Goal: Book appointment/travel/reservation

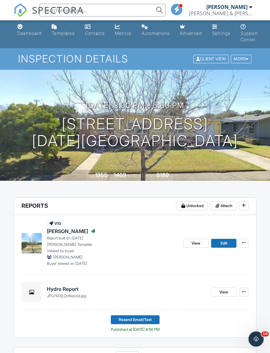
click at [32, 33] on div "Dashboard" at bounding box center [29, 32] width 24 height 5
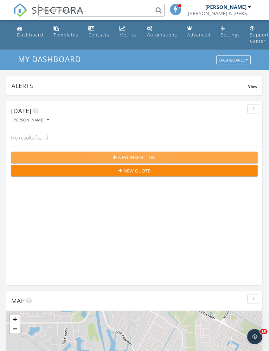
click at [147, 156] on span "New Inspection" at bounding box center [136, 157] width 37 height 7
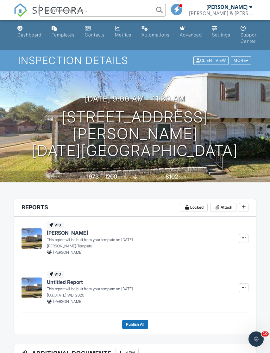
click at [28, 30] on link "Dashboard" at bounding box center [29, 32] width 29 height 18
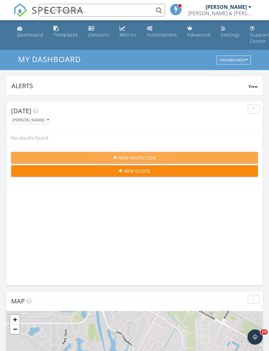
click at [151, 160] on span "New Inspection" at bounding box center [136, 157] width 37 height 7
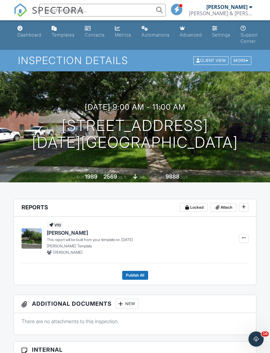
click at [34, 37] on div "Dashboard" at bounding box center [29, 34] width 24 height 5
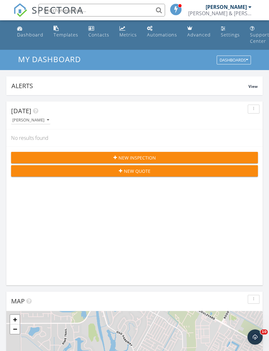
click at [151, 153] on button "New Inspection" at bounding box center [134, 157] width 247 height 11
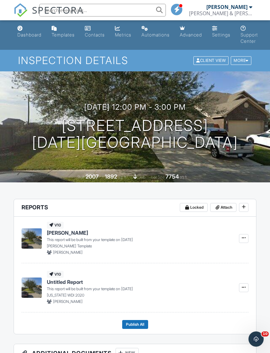
click at [32, 37] on div "Dashboard" at bounding box center [29, 34] width 24 height 5
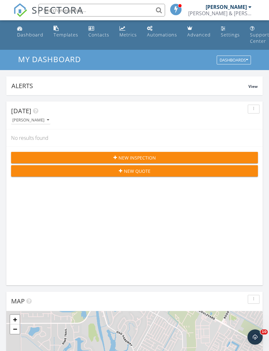
click at [150, 156] on span "New Inspection" at bounding box center [136, 157] width 37 height 7
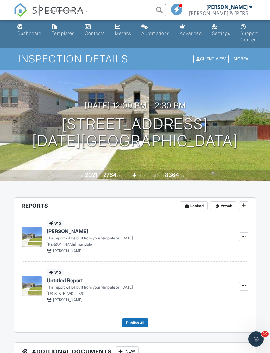
click at [38, 31] on div "Dashboard" at bounding box center [29, 32] width 24 height 5
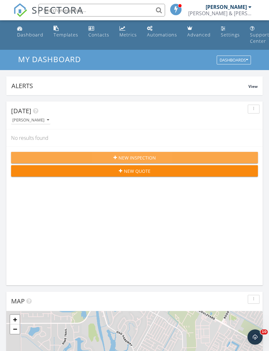
click at [151, 155] on span "New Inspection" at bounding box center [136, 157] width 37 height 7
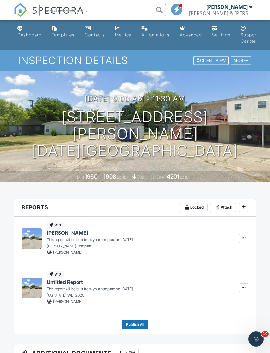
click at [32, 35] on div "Dashboard" at bounding box center [29, 34] width 24 height 5
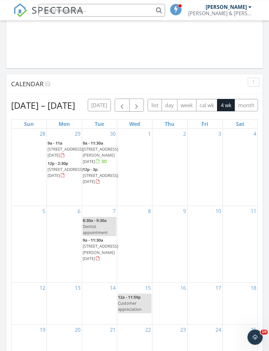
scroll to position [597, 0]
click at [100, 280] on div "7 8:30a - 9:30a Dentist appointment 9a - 11:30a 3905 Verner Cir 10, Corpus Chri…" at bounding box center [99, 244] width 35 height 76
click at [112, 216] on link "7" at bounding box center [114, 211] width 5 height 10
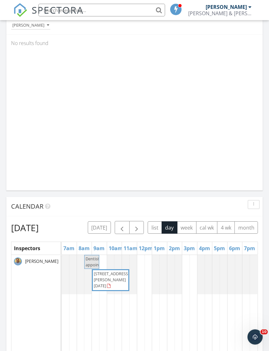
scroll to position [475, 0]
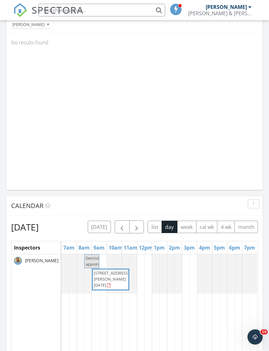
click at [39, 228] on h2 "Tuesday, October 7, 2025" at bounding box center [25, 226] width 28 height 13
click at [177, 233] on button "week" at bounding box center [186, 226] width 19 height 12
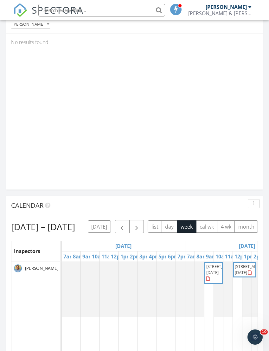
click at [196, 233] on button "cal wk" at bounding box center [207, 226] width 22 height 12
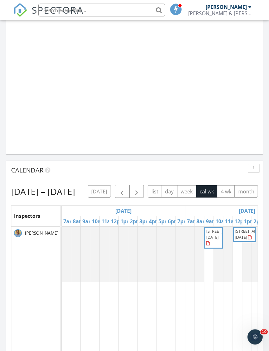
scroll to position [511, 0]
click at [148, 197] on button "list" at bounding box center [155, 191] width 14 height 12
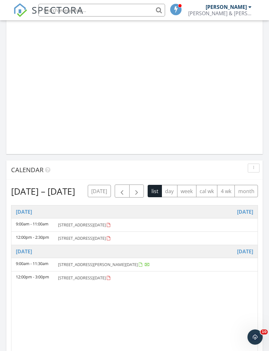
click at [234, 197] on button "month" at bounding box center [245, 191] width 23 height 12
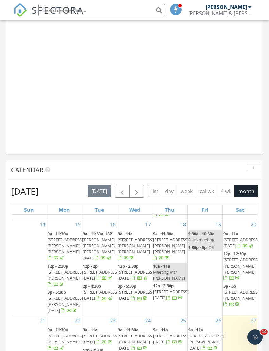
scroll to position [173, 0]
click at [141, 192] on button "button" at bounding box center [136, 190] width 15 height 13
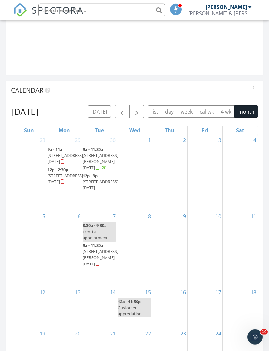
scroll to position [591, 0]
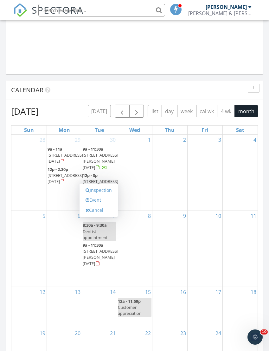
click at [106, 195] on link "Event" at bounding box center [98, 200] width 33 height 10
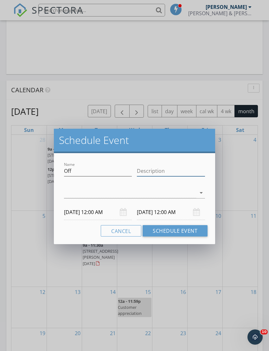
click at [154, 171] on input "Description" at bounding box center [171, 171] width 68 height 10
type input "Finish inspection"
click at [176, 213] on input "10/08/2025 12:00 AM" at bounding box center [171, 212] width 68 height 16
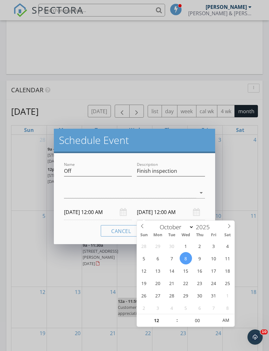
click at [100, 213] on input "10/07/2025 12:00 AM" at bounding box center [98, 212] width 68 height 16
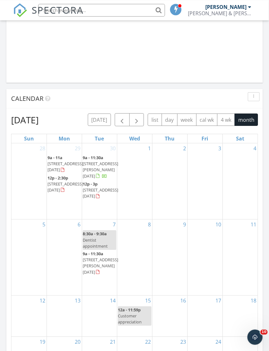
scroll to position [583, 0]
click at [175, 266] on div at bounding box center [134, 175] width 269 height 351
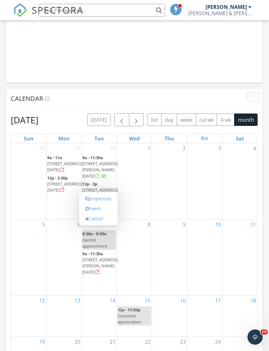
click at [108, 203] on link "Event" at bounding box center [98, 208] width 33 height 10
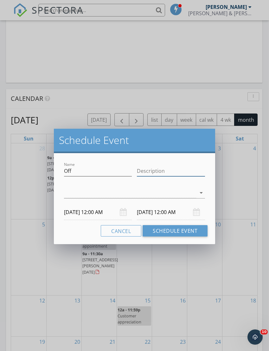
click at [161, 175] on input "Description" at bounding box center [171, 171] width 68 height 10
type input "Finish inspection"
click at [196, 193] on div "arrow_drop_down" at bounding box center [200, 193] width 9 height 8
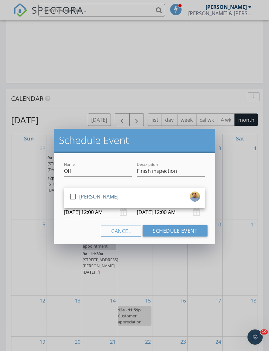
scroll to position [583, 0]
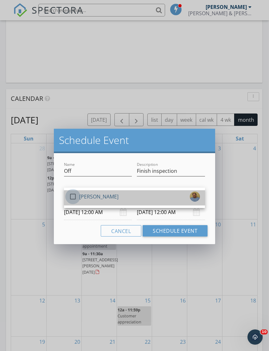
click at [76, 193] on div at bounding box center [72, 196] width 11 height 11
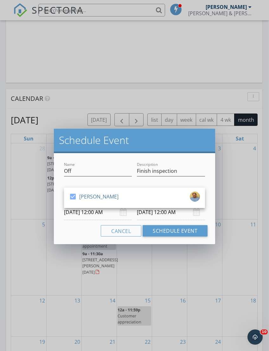
click at [92, 214] on body "SPECTORA Greg Brooks Brooks & Brooks Inspections Role: Inspector Dashboard New …" at bounding box center [134, 171] width 269 height 1509
click at [86, 225] on div "Cancel Schedule Event" at bounding box center [134, 230] width 146 height 11
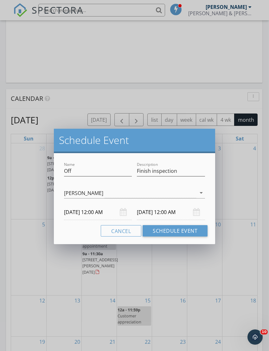
click at [103, 209] on input "10/07/2025 12:00 AM" at bounding box center [98, 212] width 68 height 16
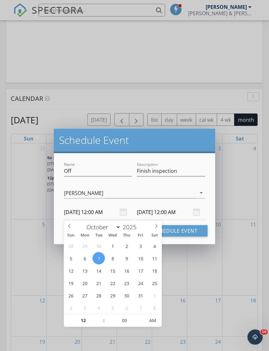
type input "10/07/2025 12:00 PM"
click at [168, 213] on input "10/08/2025 12:00 PM" at bounding box center [171, 212] width 68 height 16
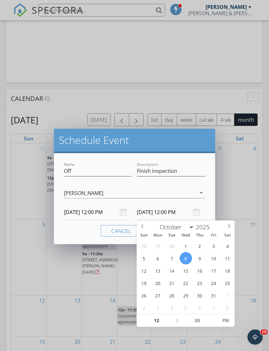
type input "10/08/2025 12:00 AM"
click at [209, 208] on div "Name Off Description Finish inspection check_box Greg Brooks Greg Brooks arrow_…" at bounding box center [134, 198] width 161 height 91
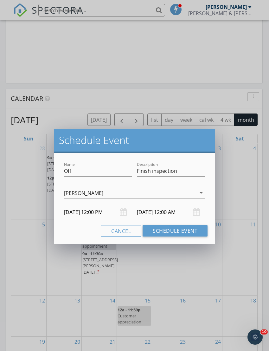
click at [181, 229] on button "Schedule Event" at bounding box center [175, 230] width 65 height 11
